Goal: Task Accomplishment & Management: Manage account settings

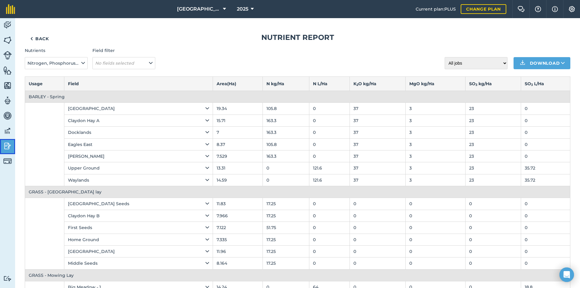
click at [8, 142] on img at bounding box center [7, 145] width 8 height 9
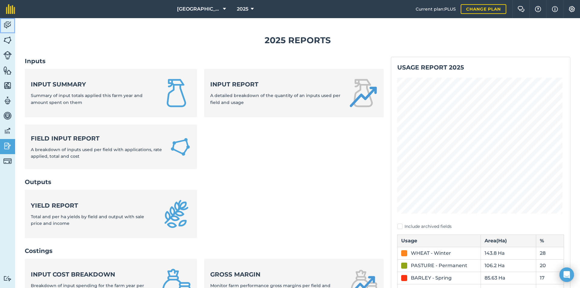
click at [7, 26] on img at bounding box center [7, 25] width 8 height 9
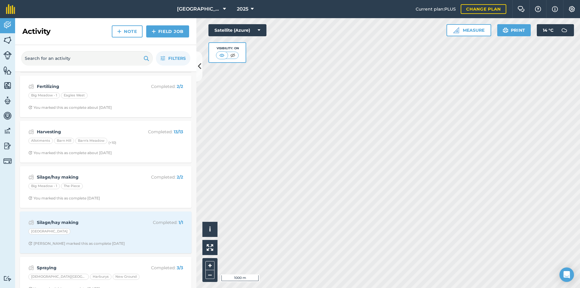
scroll to position [181, 0]
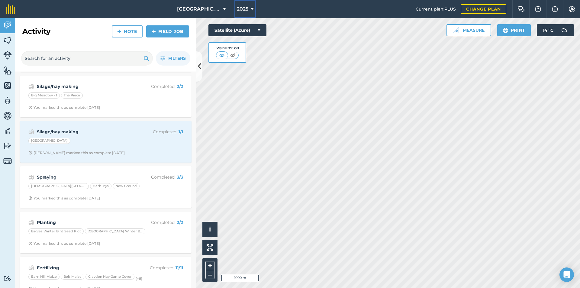
click at [242, 14] on button "2025" at bounding box center [246, 9] width 22 height 18
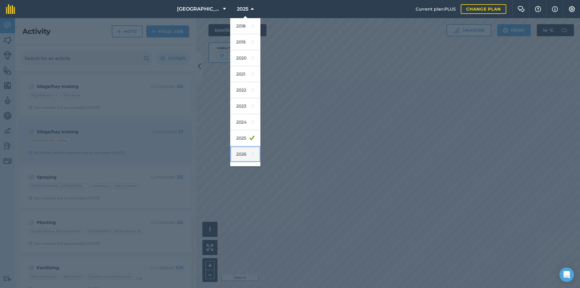
click at [237, 150] on link "2026" at bounding box center [245, 154] width 30 height 16
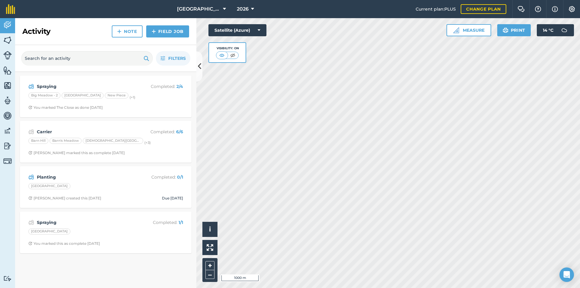
scroll to position [0, 0]
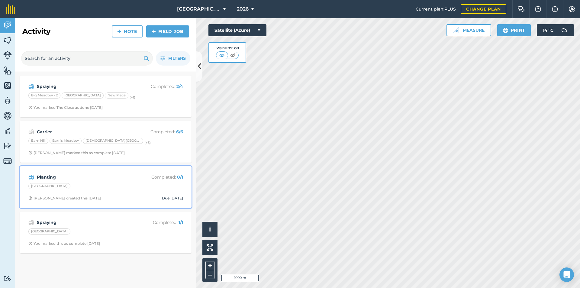
click at [147, 183] on div "[GEOGRAPHIC_DATA]" at bounding box center [105, 187] width 155 height 8
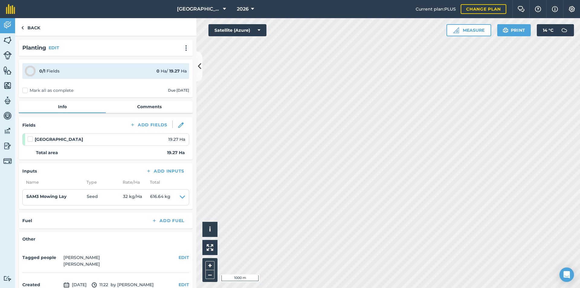
click at [29, 136] on label at bounding box center [31, 136] width 7 height 0
click at [29, 140] on input "checkbox" at bounding box center [30, 138] width 4 height 4
checkbox input "false"
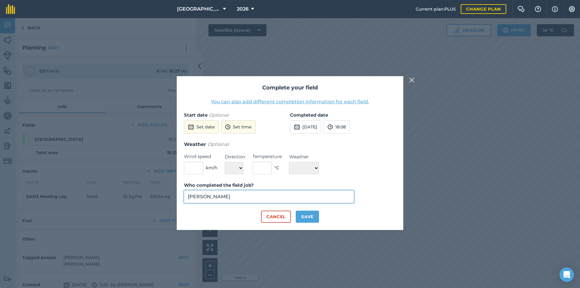
click at [257, 203] on div "Henry Burton" at bounding box center [269, 196] width 170 height 13
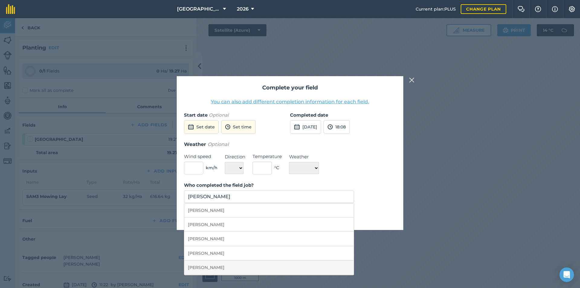
click at [235, 265] on li "Will Hallam" at bounding box center [269, 268] width 170 height 14
type input "Will Hallam"
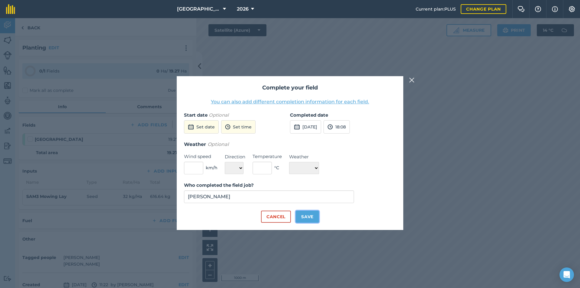
click at [307, 216] on button "Save" at bounding box center [307, 217] width 23 height 12
checkbox input "true"
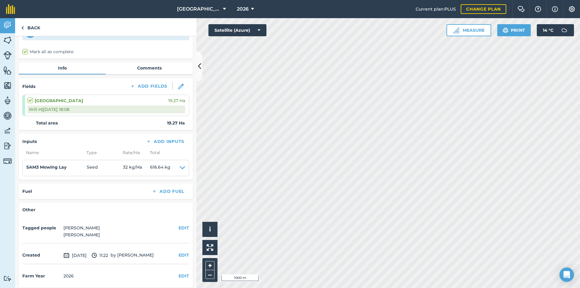
scroll to position [42, 0]
